Goal: Task Accomplishment & Management: Use online tool/utility

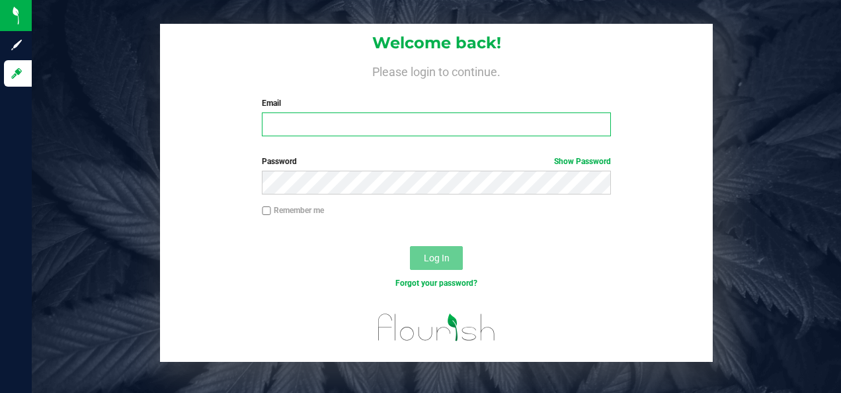
click at [338, 135] on input "Email" at bounding box center [436, 124] width 348 height 24
type input "[EMAIL_ADDRESS][DOMAIN_NAME]"
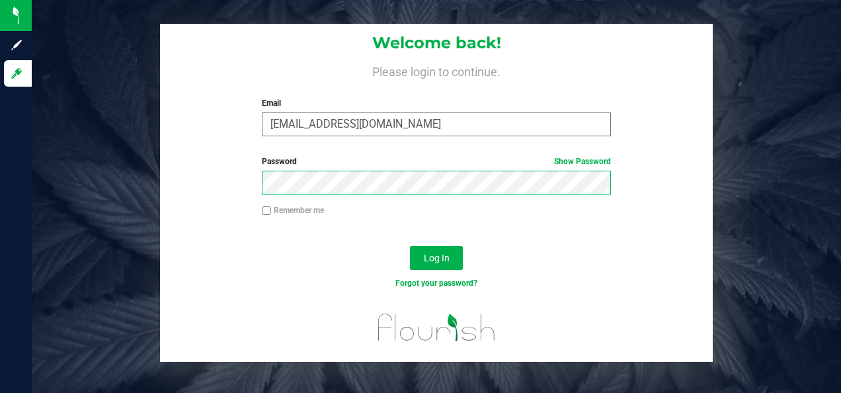
click at [410, 246] on button "Log In" at bounding box center [436, 258] width 53 height 24
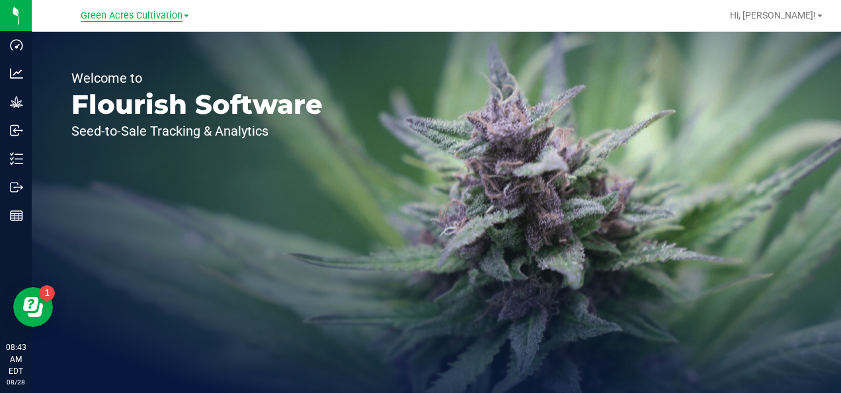
click at [130, 17] on span "Green Acres Cultivation" at bounding box center [132, 16] width 102 height 12
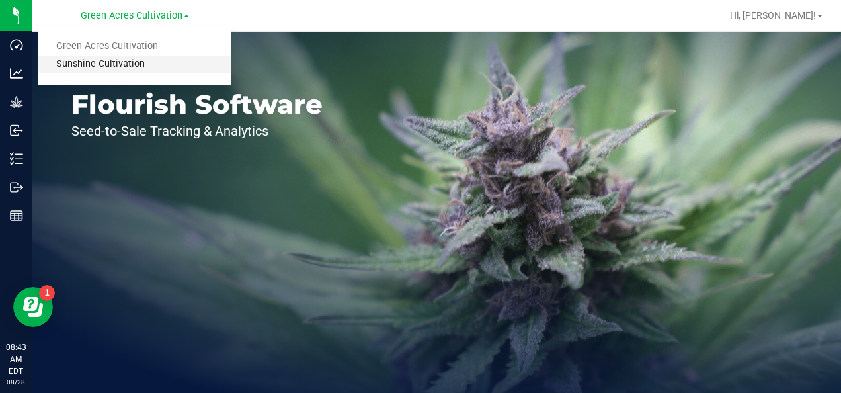
click at [105, 63] on link "Sunshine Cultivation" at bounding box center [134, 65] width 193 height 18
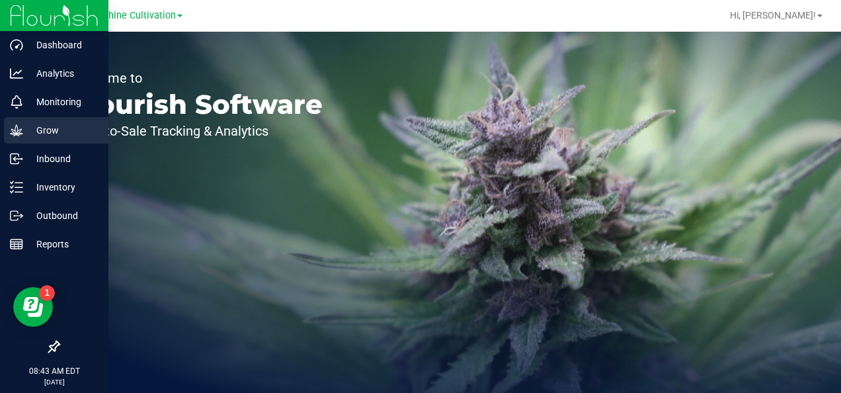
click at [42, 130] on p "Grow" at bounding box center [62, 130] width 79 height 16
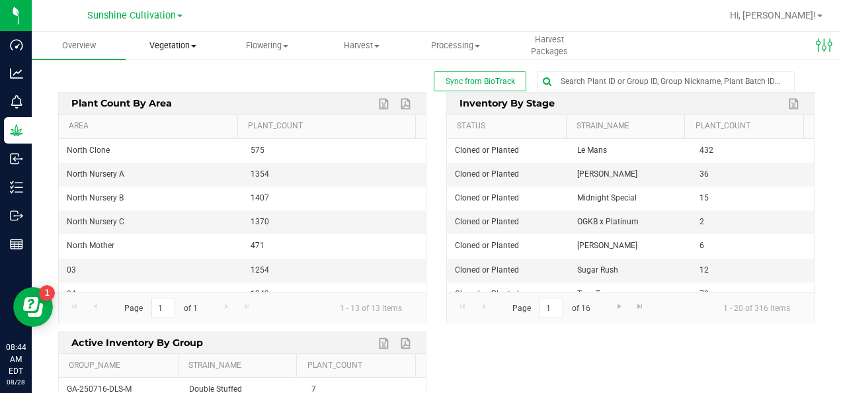
click at [183, 41] on span "Vegetation" at bounding box center [172, 46] width 93 height 12
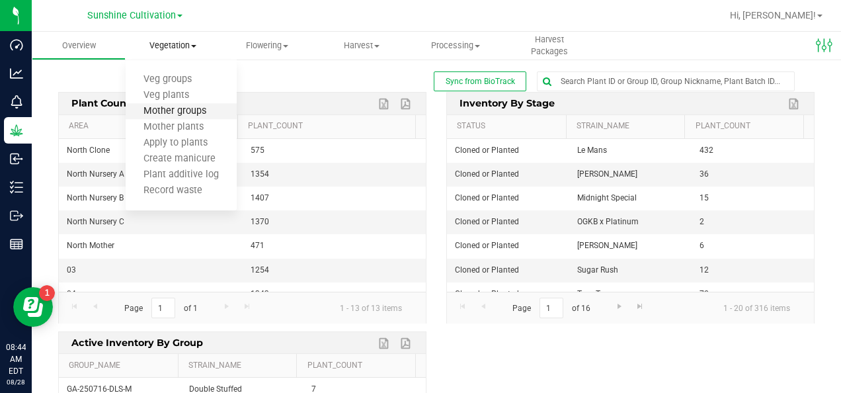
click at [208, 113] on span "Mother groups" at bounding box center [175, 111] width 98 height 11
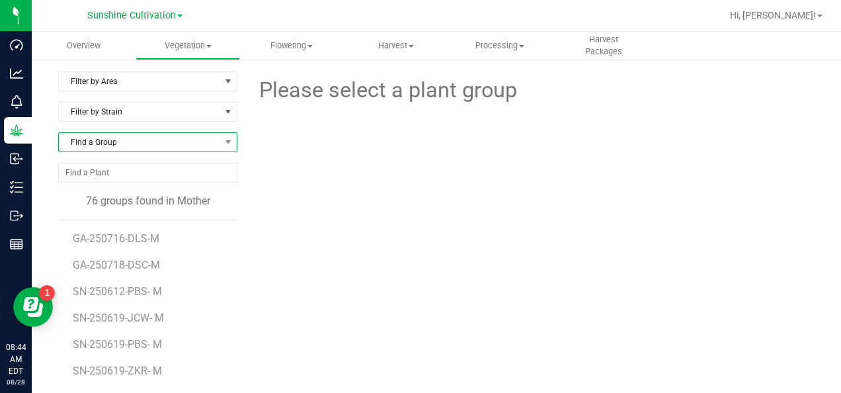
click at [139, 139] on span "Find a Group" at bounding box center [139, 142] width 161 height 19
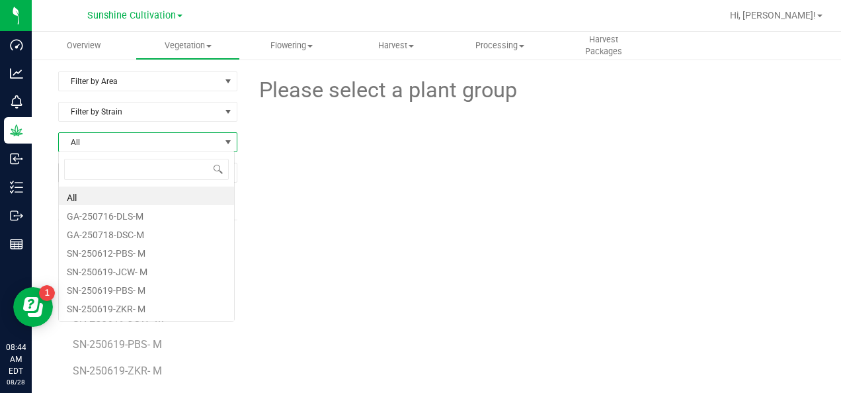
scroll to position [19, 176]
type input "g"
type input "sn-250807"
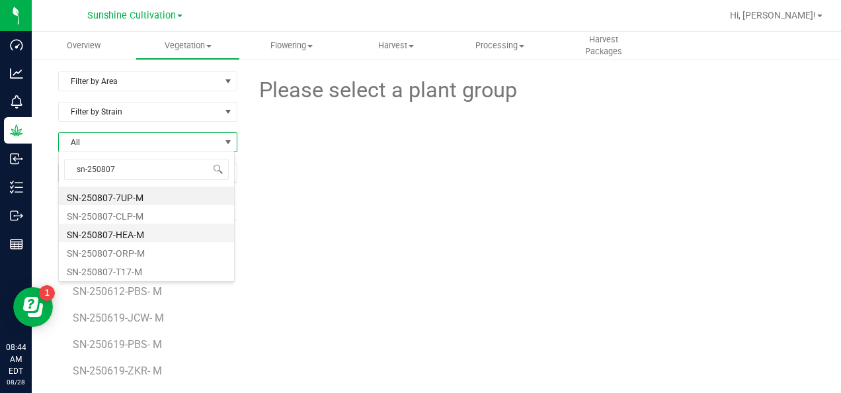
click at [136, 237] on li "SN-250807-HEA-M" at bounding box center [146, 232] width 175 height 19
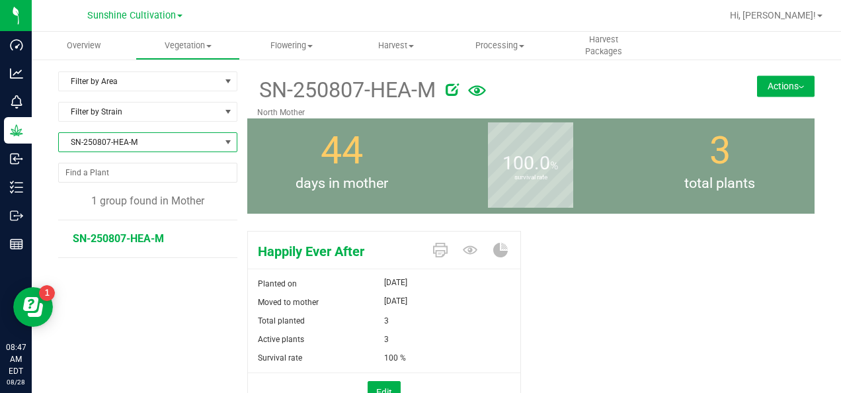
click at [100, 147] on span "SN-250807-HEA-M" at bounding box center [139, 142] width 161 height 19
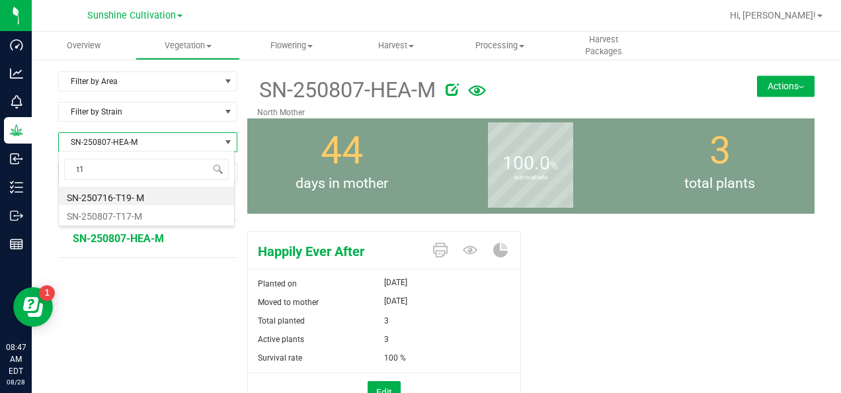
type input "t17"
click at [134, 193] on li "SN-250807-T17-M" at bounding box center [146, 195] width 175 height 19
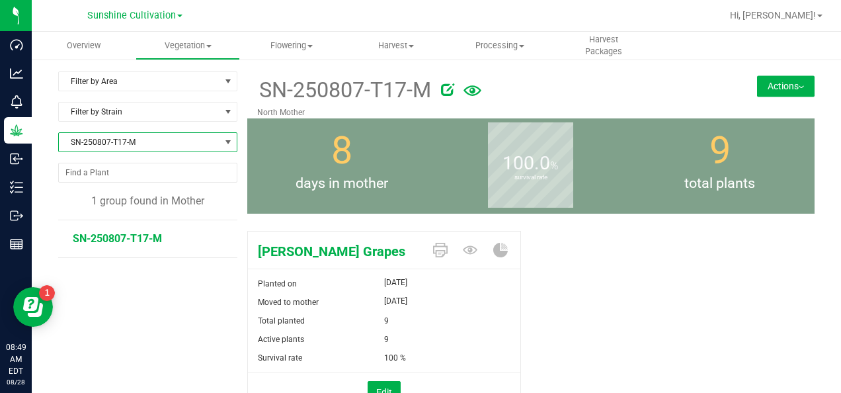
click at [171, 136] on span "SN-250807-T17-M" at bounding box center [139, 142] width 161 height 19
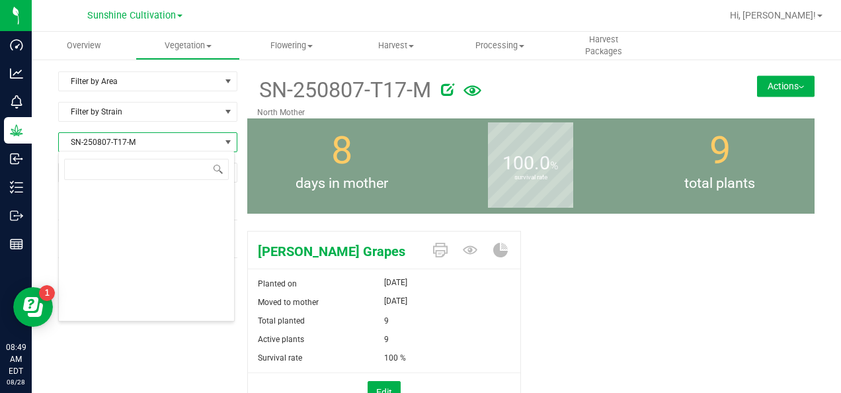
scroll to position [19, 176]
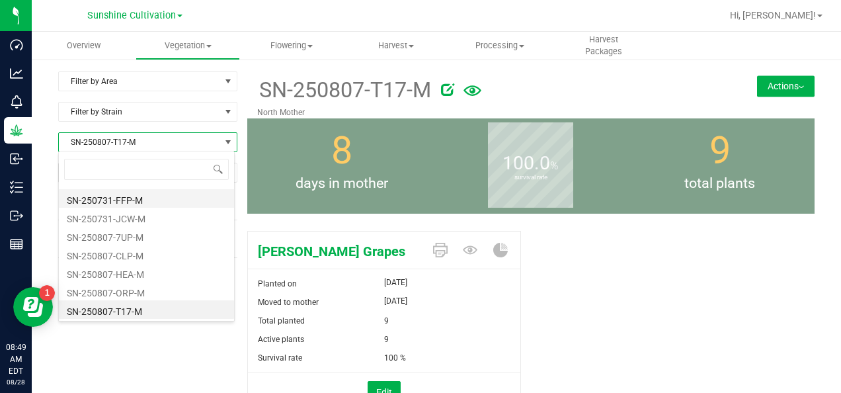
click at [131, 199] on li "SN-250731-FFP-M" at bounding box center [146, 198] width 175 height 19
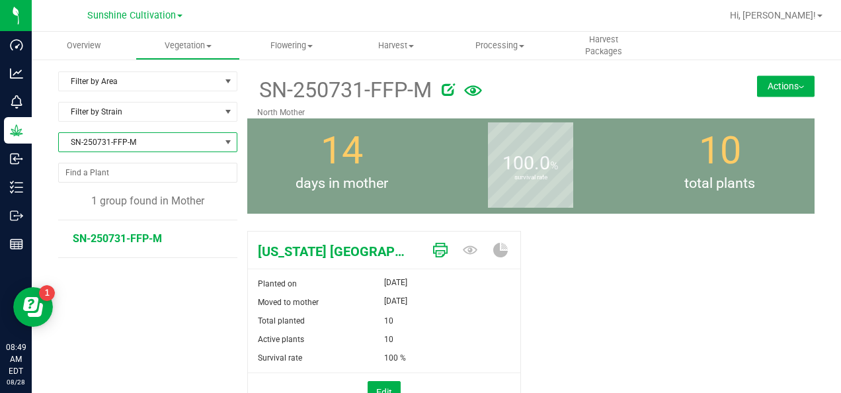
click at [435, 255] on icon at bounding box center [440, 250] width 15 height 15
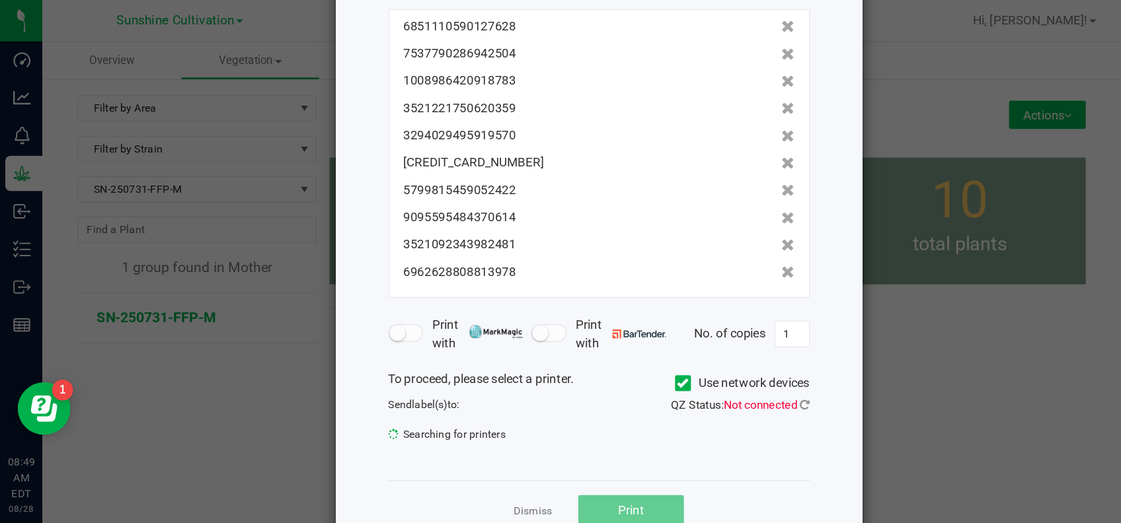
scroll to position [103, 0]
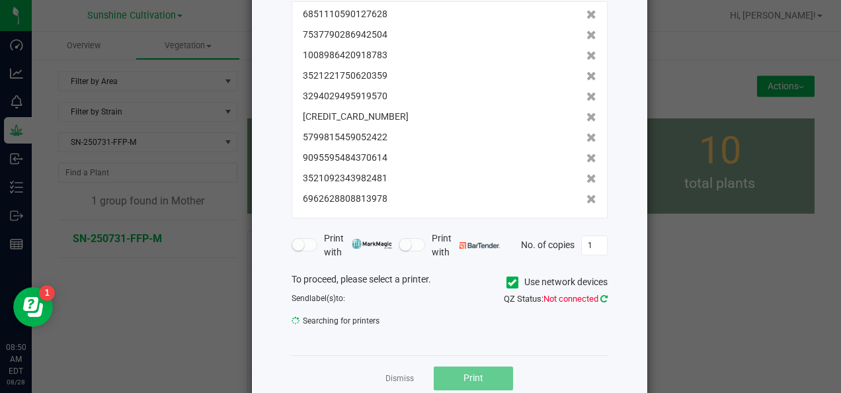
click at [600, 299] on icon at bounding box center [603, 298] width 7 height 9
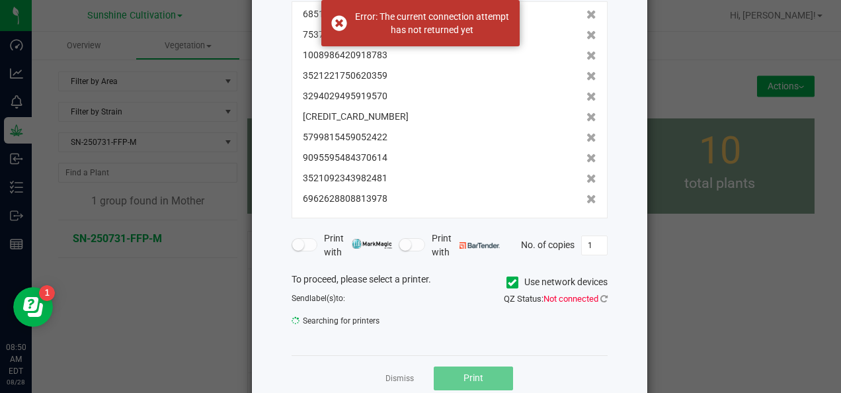
click at [509, 282] on icon at bounding box center [512, 282] width 9 height 0
click at [0, 0] on input "Use network devices" at bounding box center [0, 0] width 0 height 0
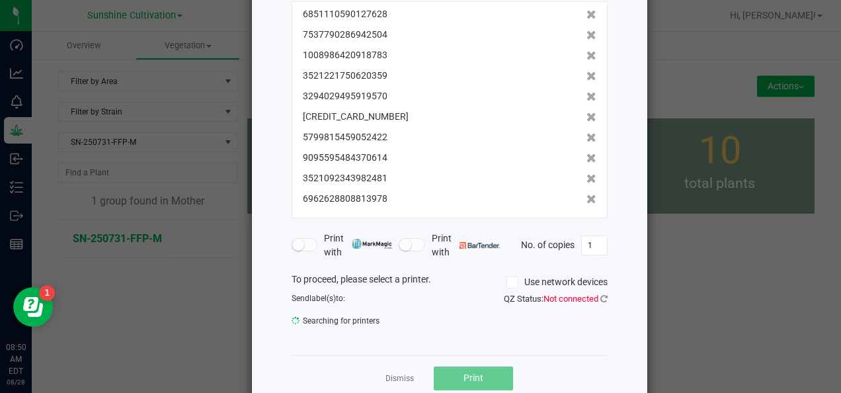
click at [508, 282] on icon at bounding box center [512, 282] width 9 height 0
click at [0, 0] on input "Use network devices" at bounding box center [0, 0] width 0 height 0
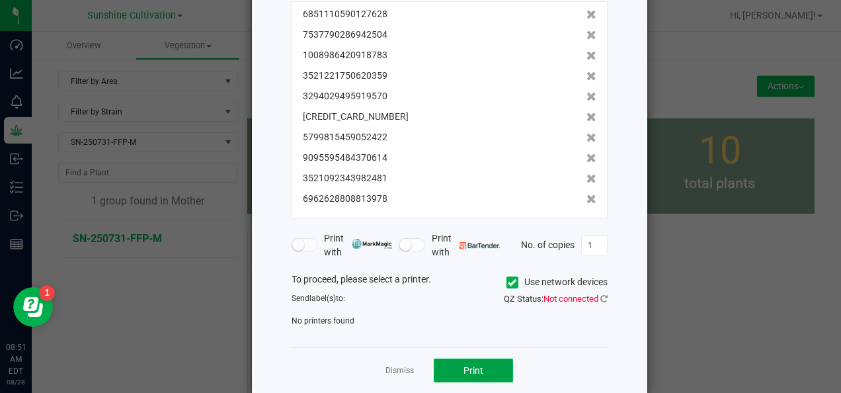
click at [480, 371] on button "Print" at bounding box center [473, 370] width 79 height 24
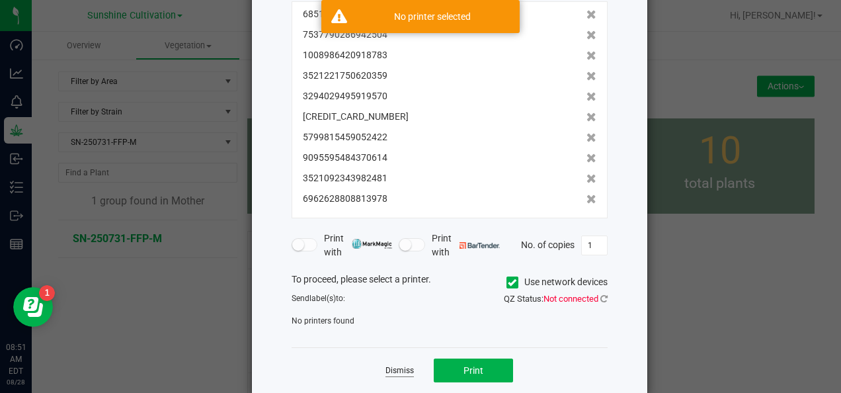
click at [385, 374] on link "Dismiss" at bounding box center [399, 370] width 28 height 11
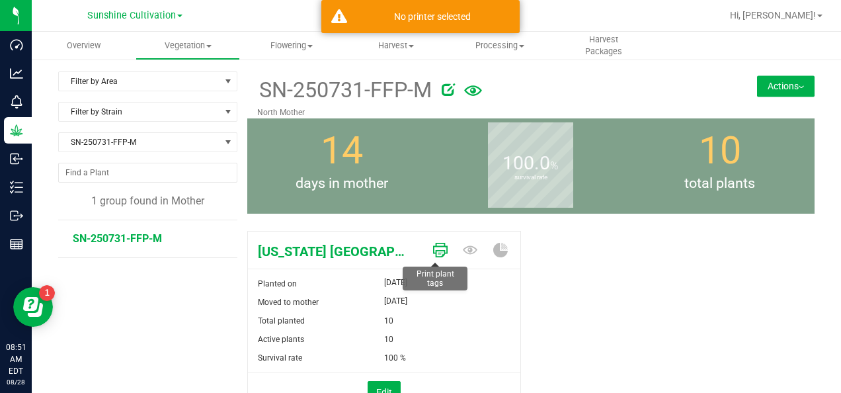
click at [433, 247] on icon at bounding box center [440, 250] width 15 height 15
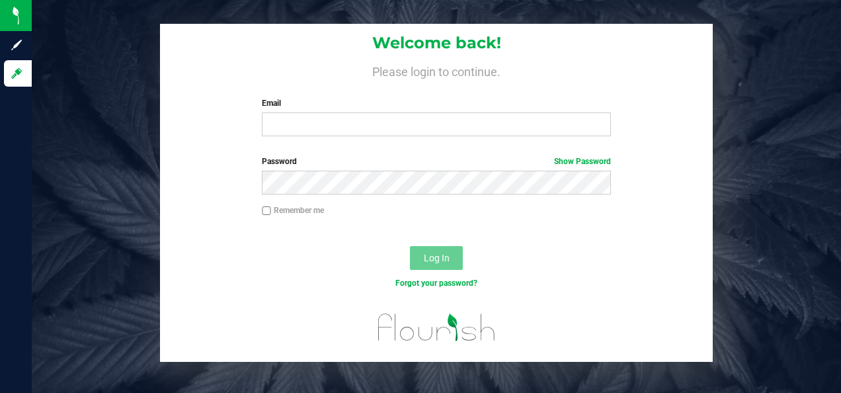
click at [333, 142] on div "Welcome back! Please login to continue. Email Required Please format your email…" at bounding box center [436, 85] width 553 height 122
click at [315, 129] on input "Email" at bounding box center [436, 124] width 348 height 24
type input "[EMAIL_ADDRESS][DOMAIN_NAME]"
click at [428, 249] on button "Log In" at bounding box center [436, 258] width 53 height 24
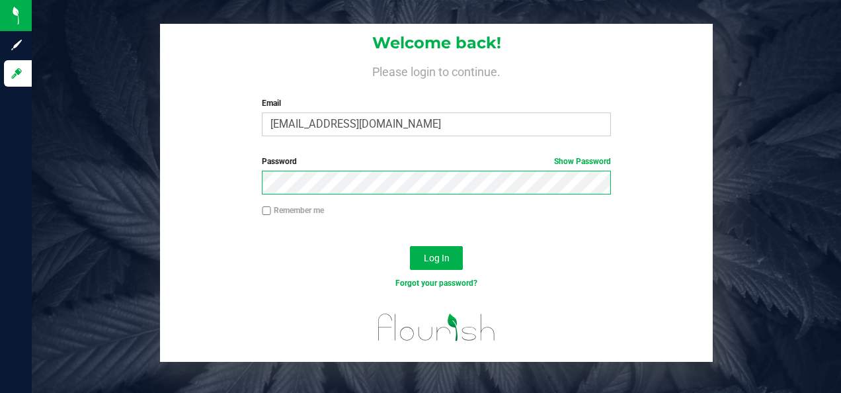
click at [410, 246] on button "Log In" at bounding box center [436, 258] width 53 height 24
